Goal: Information Seeking & Learning: Learn about a topic

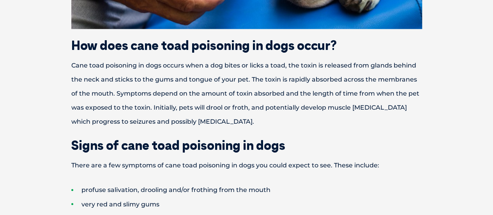
scroll to position [585, 0]
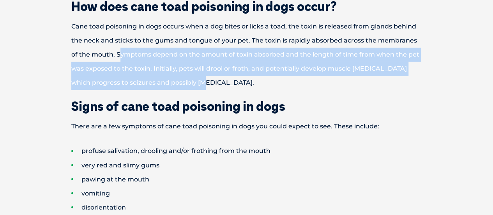
drag, startPoint x: 118, startPoint y: 52, endPoint x: 204, endPoint y: 76, distance: 89.8
click at [204, 76] on p "Cane toad poisoning in dogs occurs when a dog bites or licks a toad, the toxin …" at bounding box center [246, 54] width 405 height 70
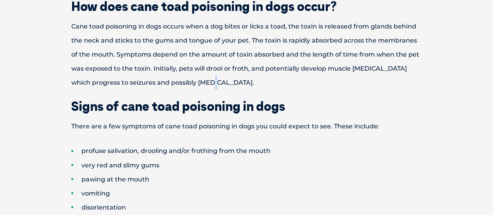
click at [209, 81] on p "Cane toad poisoning in dogs occurs when a dog bites or licks a toad, the toxin …" at bounding box center [246, 54] width 405 height 70
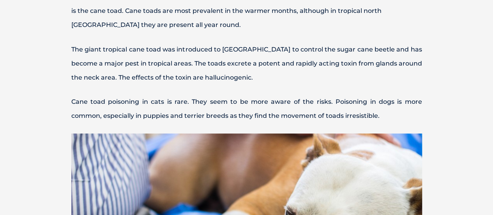
scroll to position [195, 0]
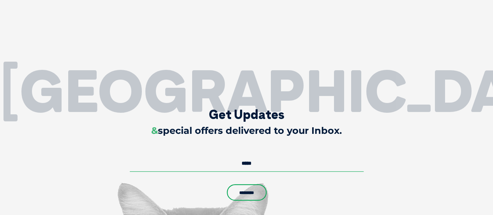
scroll to position [1442, 0]
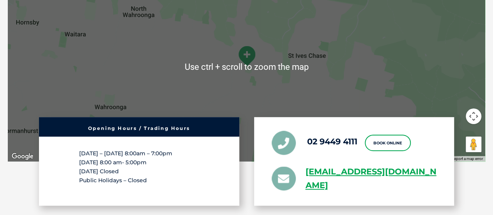
scroll to position [1481, 0]
